Goal: Information Seeking & Learning: Learn about a topic

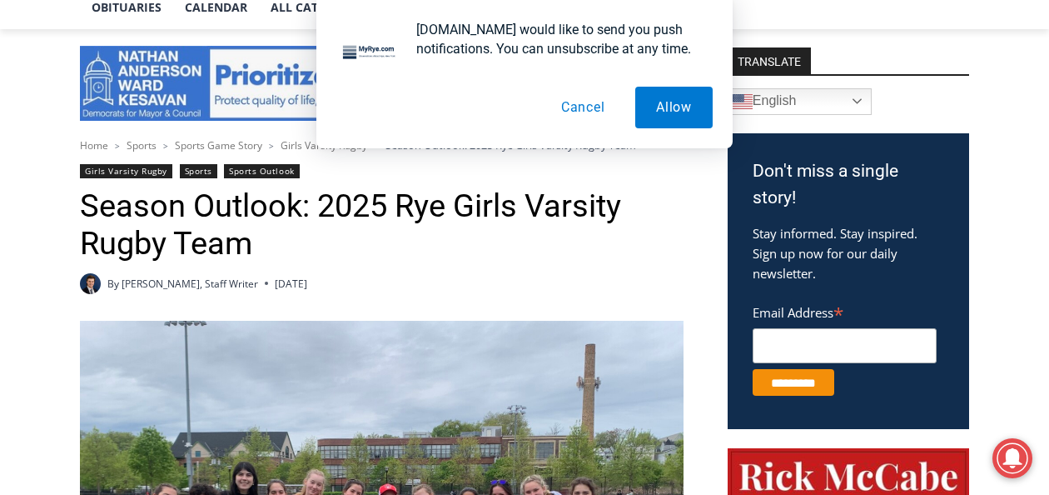
click at [563, 107] on button "Cancel" at bounding box center [583, 108] width 86 height 42
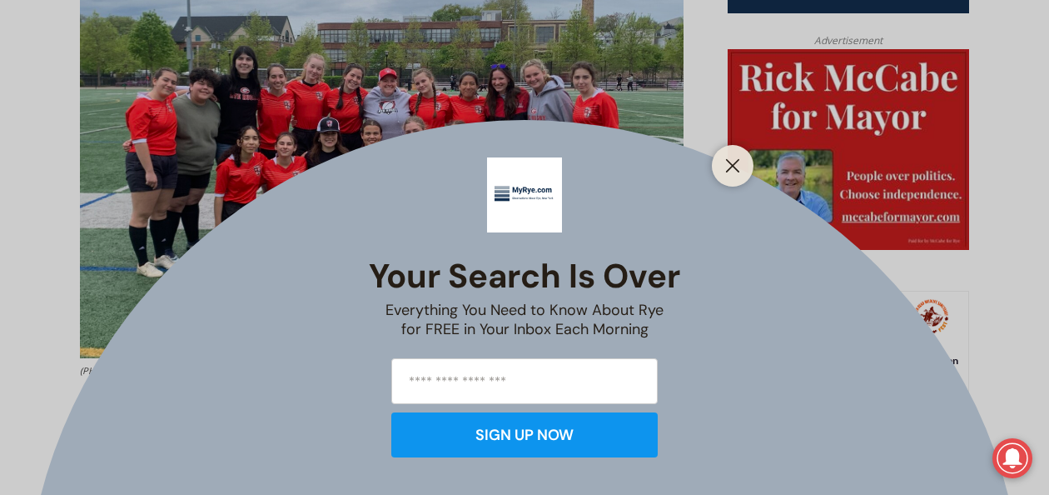
scroll to position [832, 0]
click at [728, 170] on line "Close" at bounding box center [733, 166] width 12 height 12
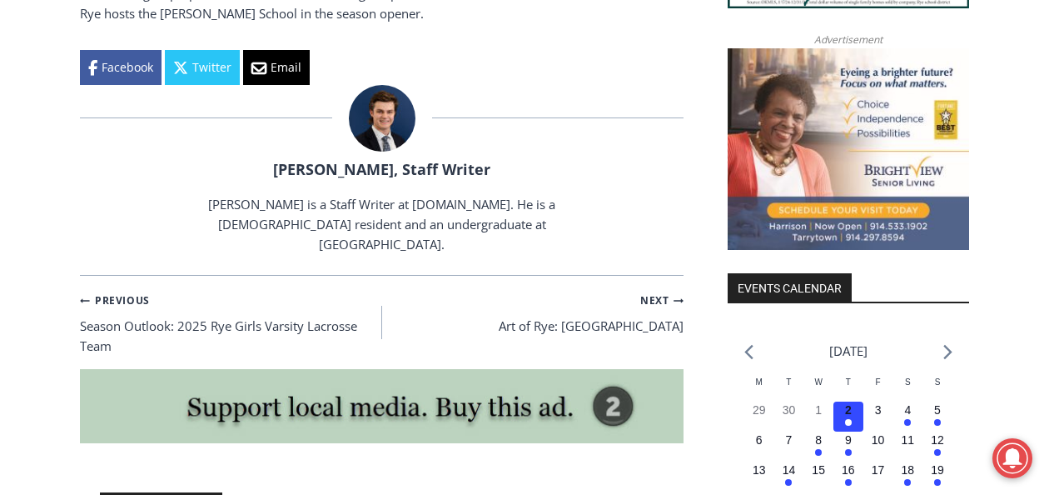
scroll to position [1820, 0]
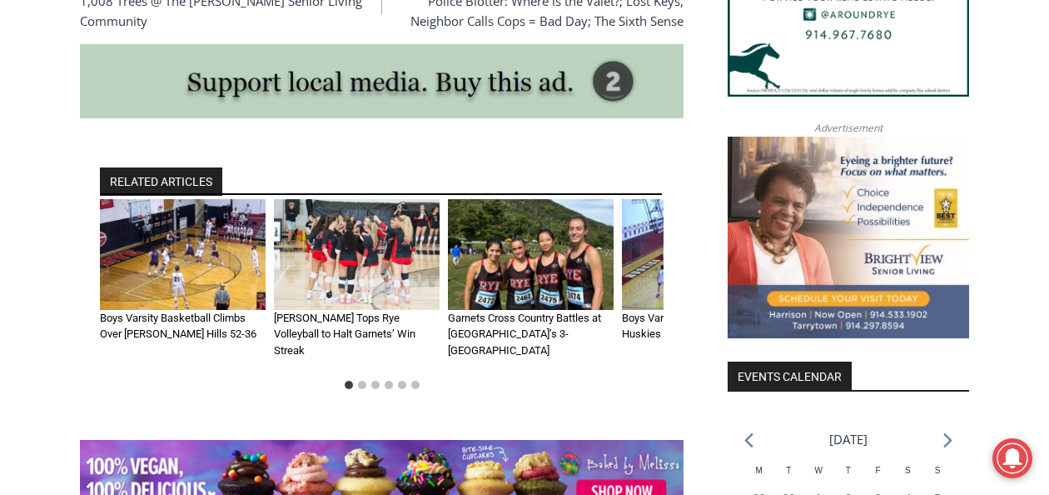
scroll to position [1718, 0]
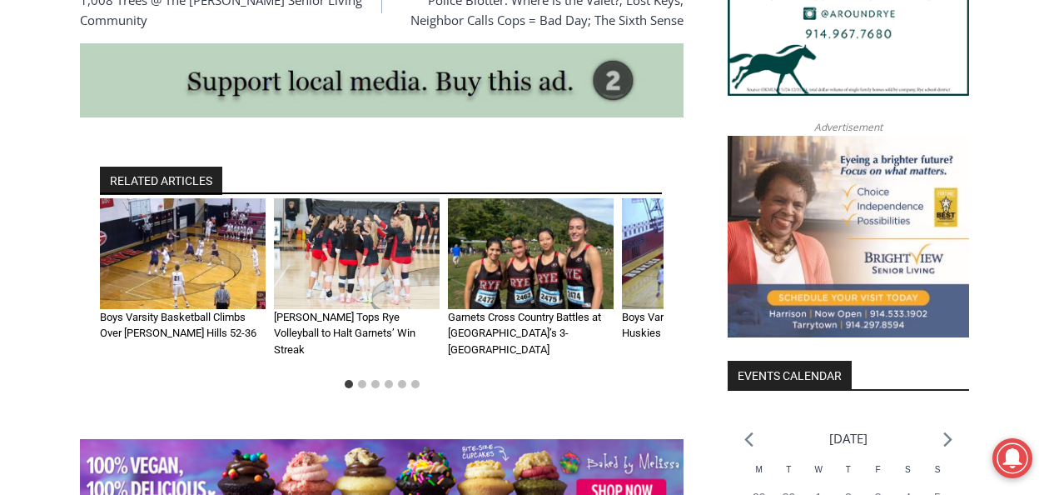
click at [386, 256] on img "2 of 6" at bounding box center [357, 253] width 166 height 111
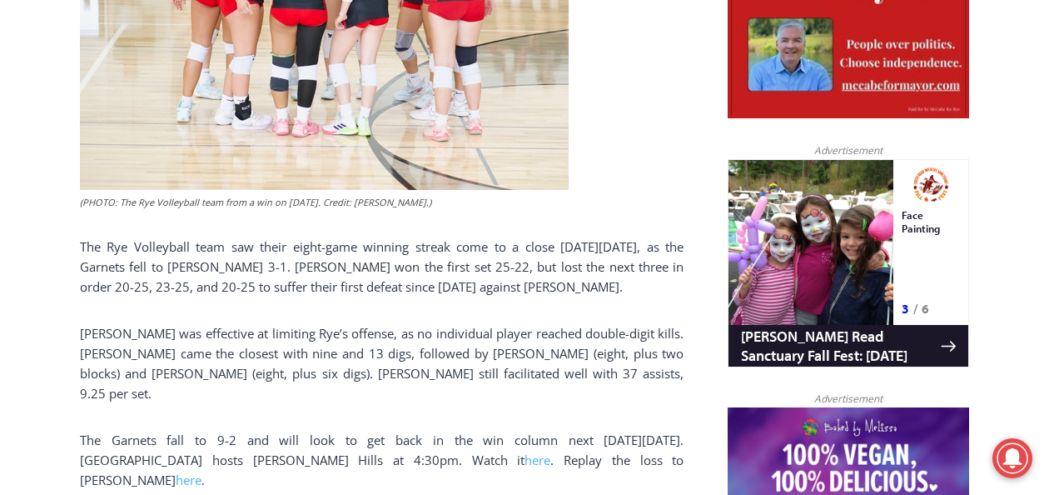
scroll to position [964, 0]
